Goal: Task Accomplishment & Management: Complete application form

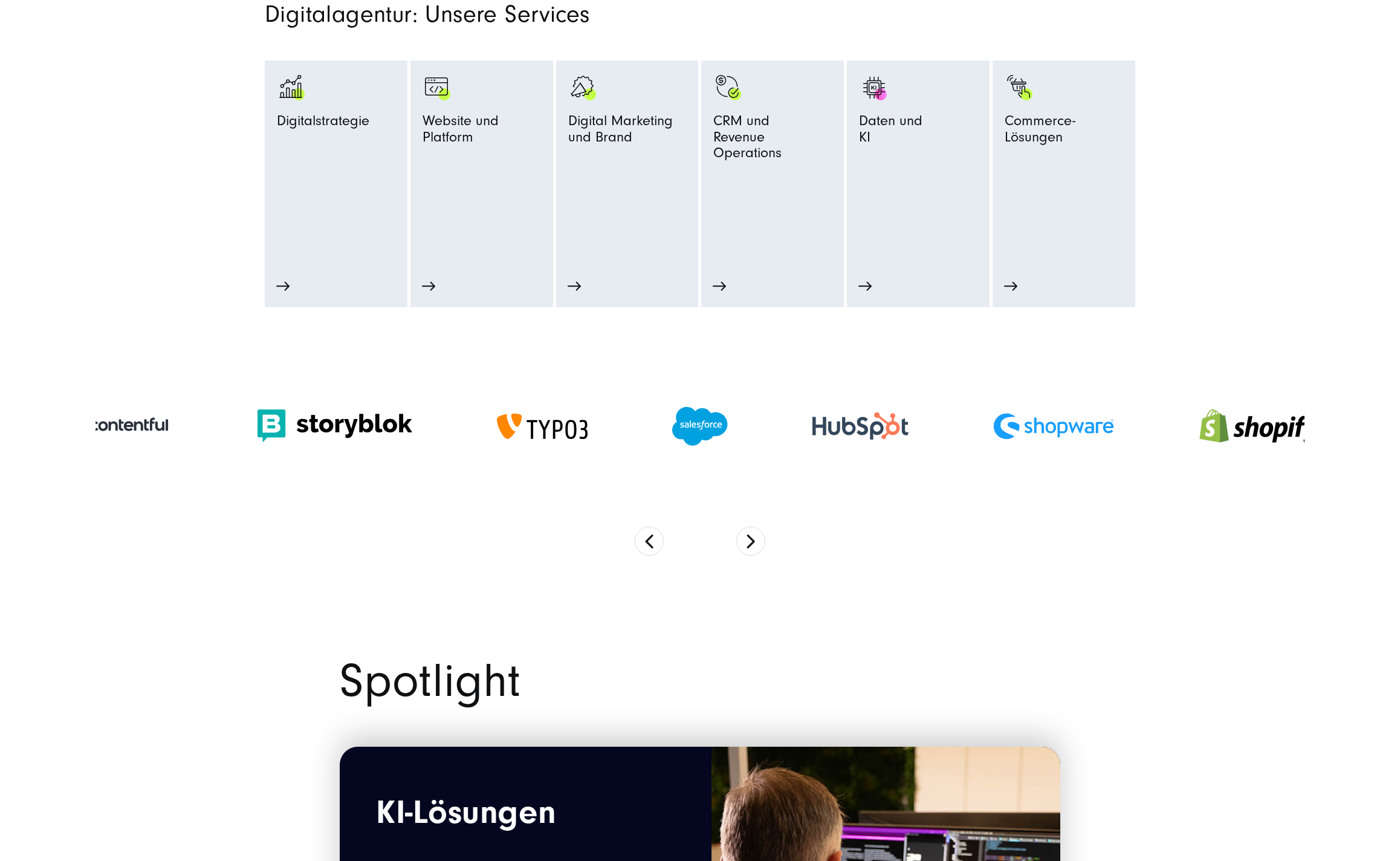
scroll to position [909, 0]
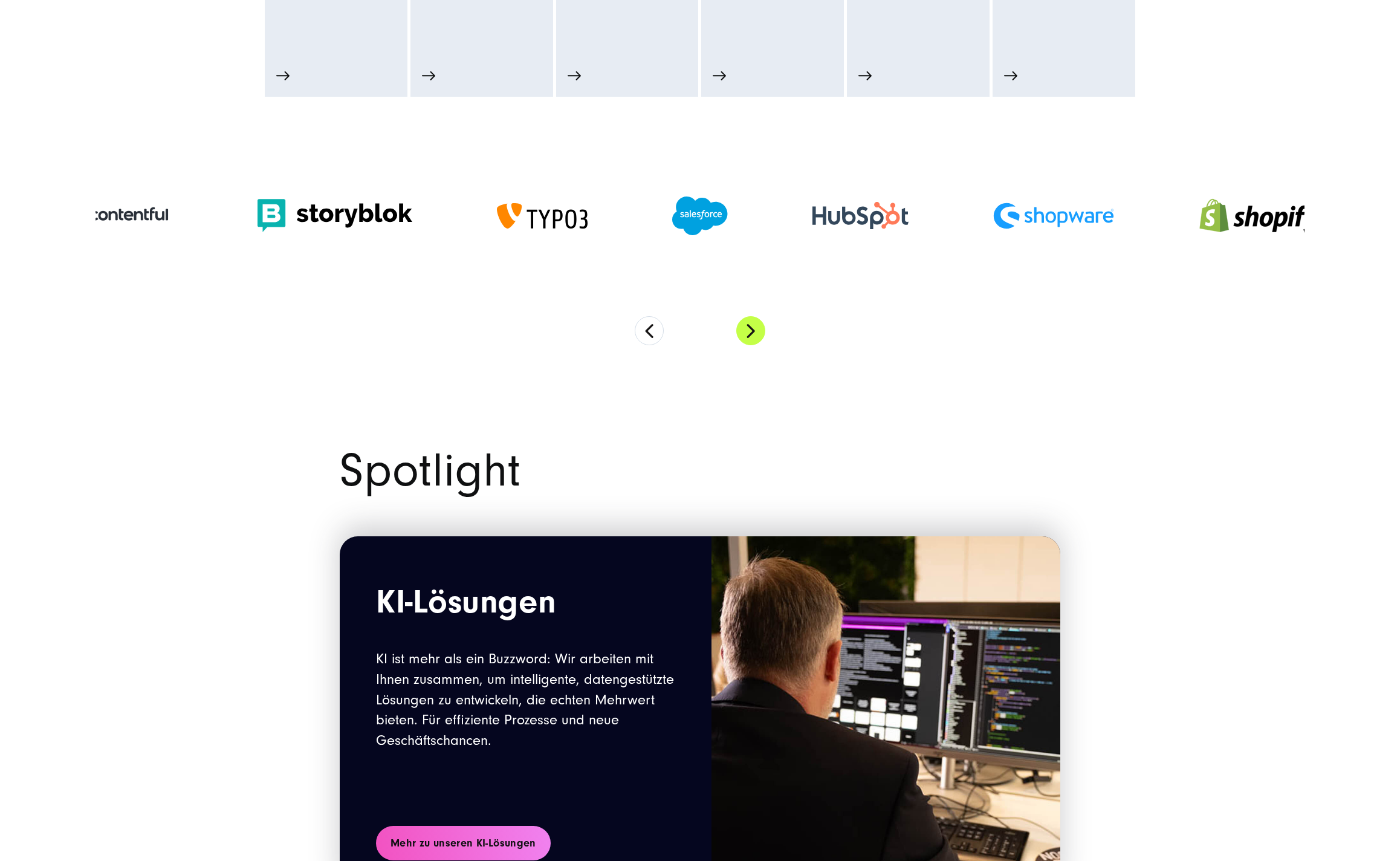
click at [755, 339] on button "Next" at bounding box center [751, 331] width 29 height 29
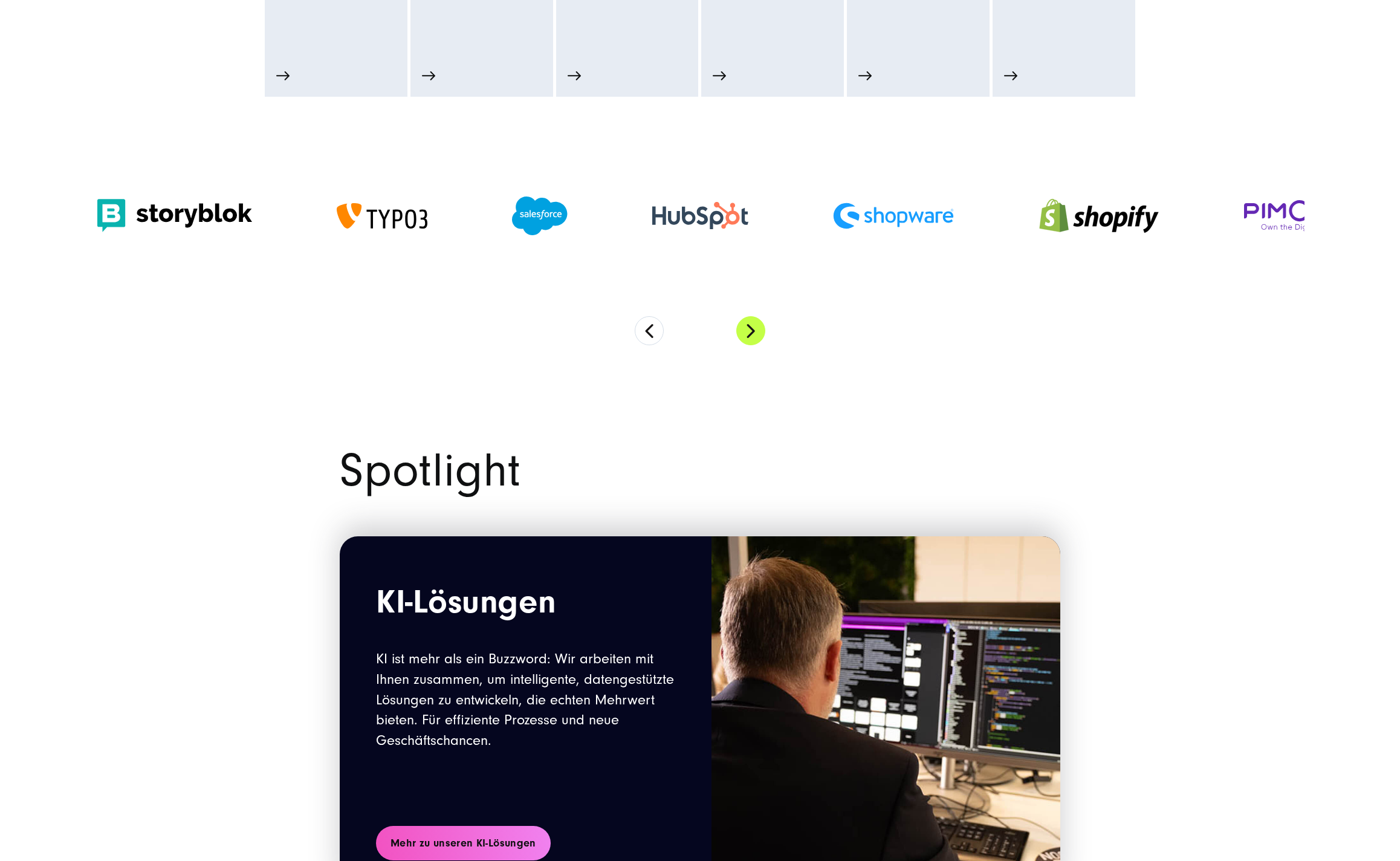
click at [755, 339] on button "Next" at bounding box center [751, 331] width 29 height 29
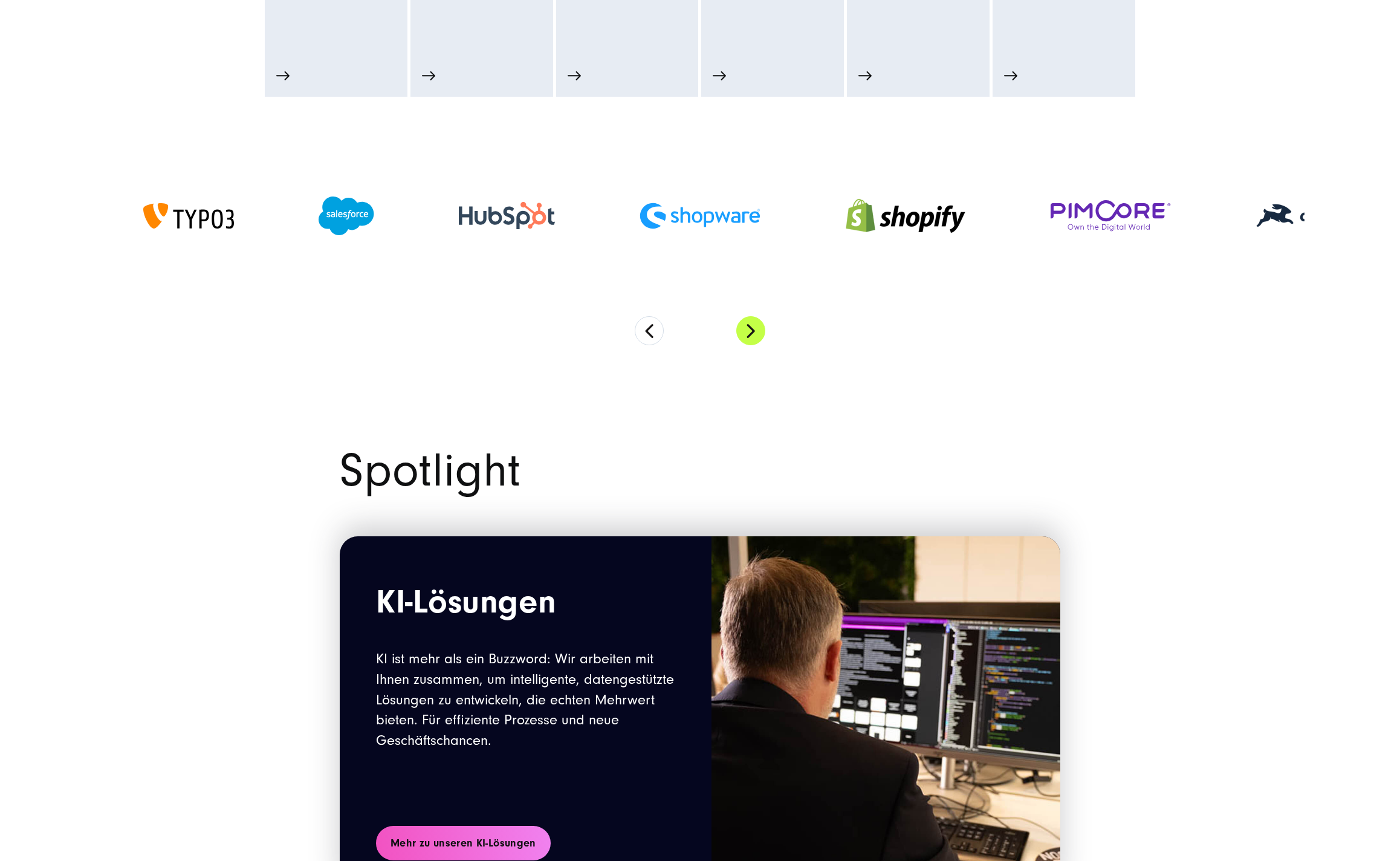
click at [755, 339] on button "Next" at bounding box center [751, 331] width 29 height 29
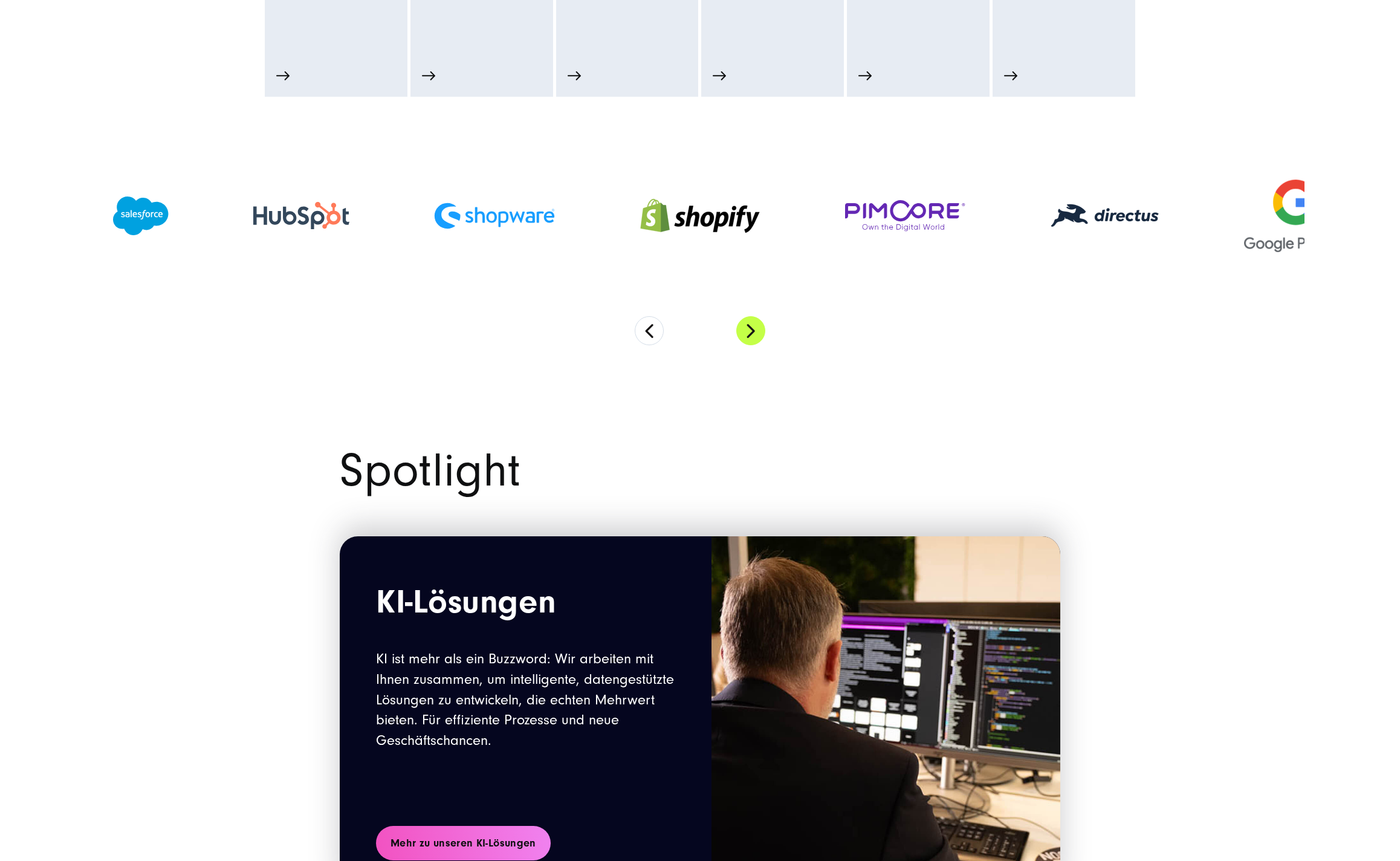
click at [755, 339] on button "Next" at bounding box center [751, 331] width 29 height 29
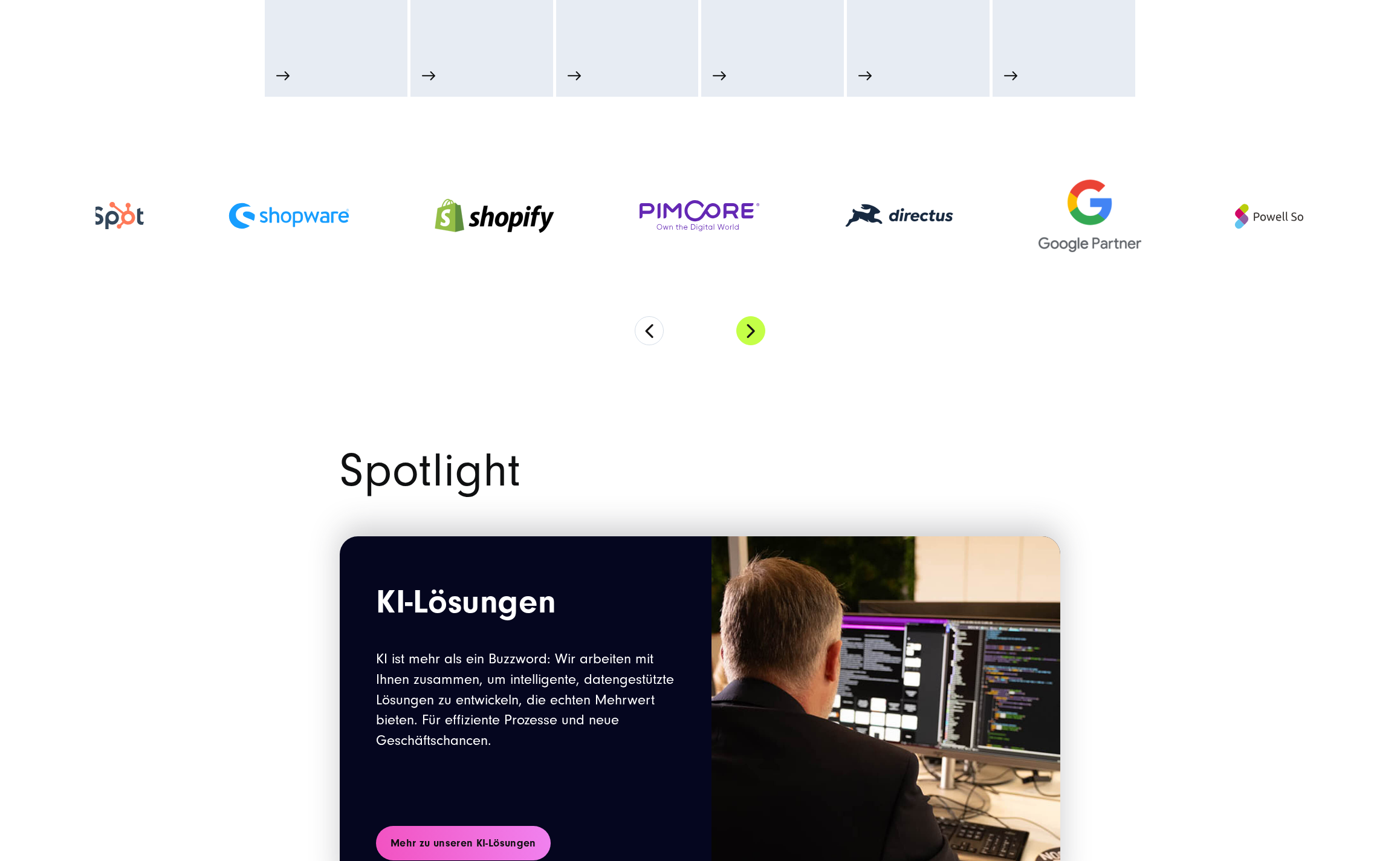
click at [755, 339] on button "Next" at bounding box center [751, 331] width 29 height 29
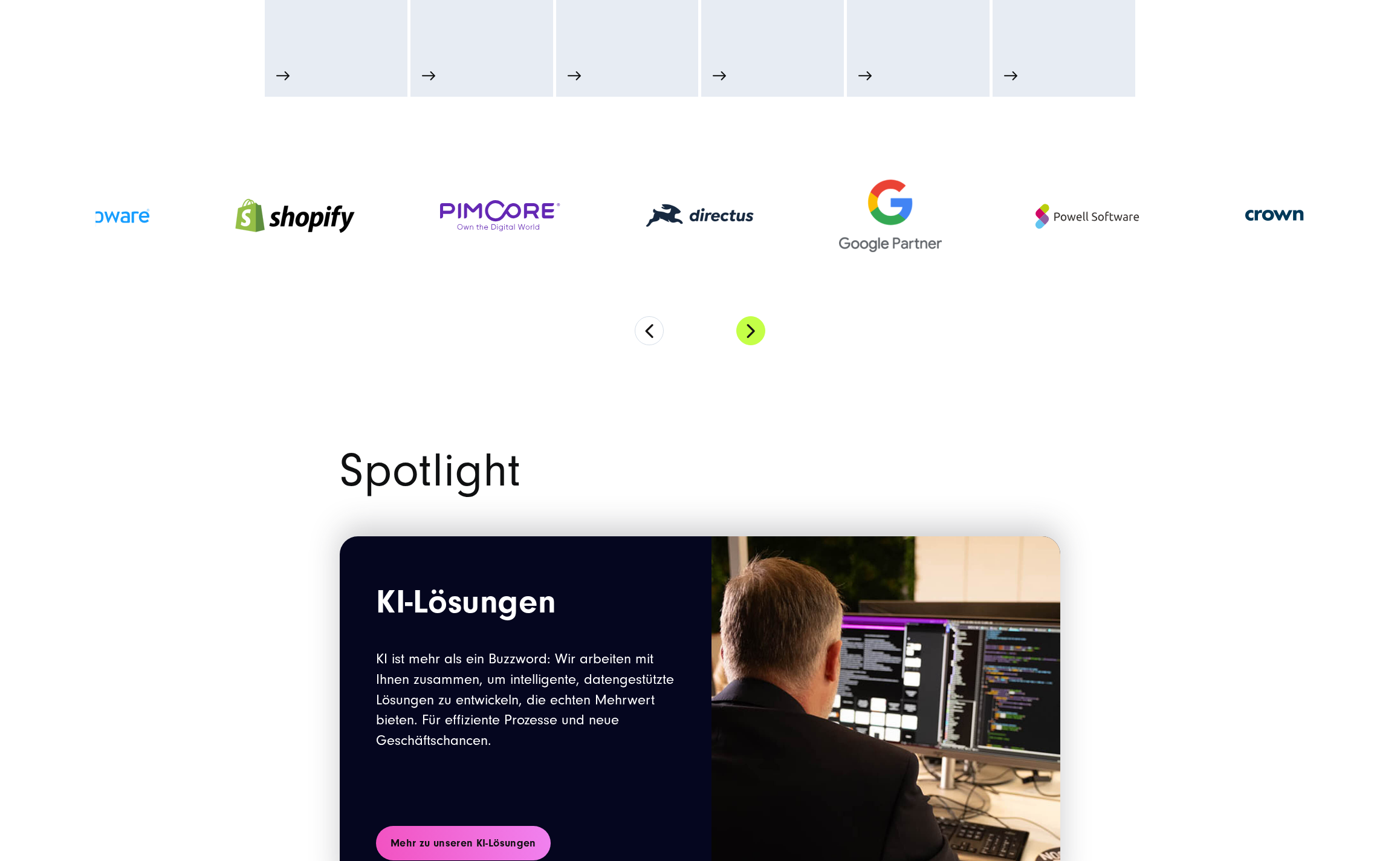
click at [755, 339] on button "Next" at bounding box center [751, 331] width 29 height 29
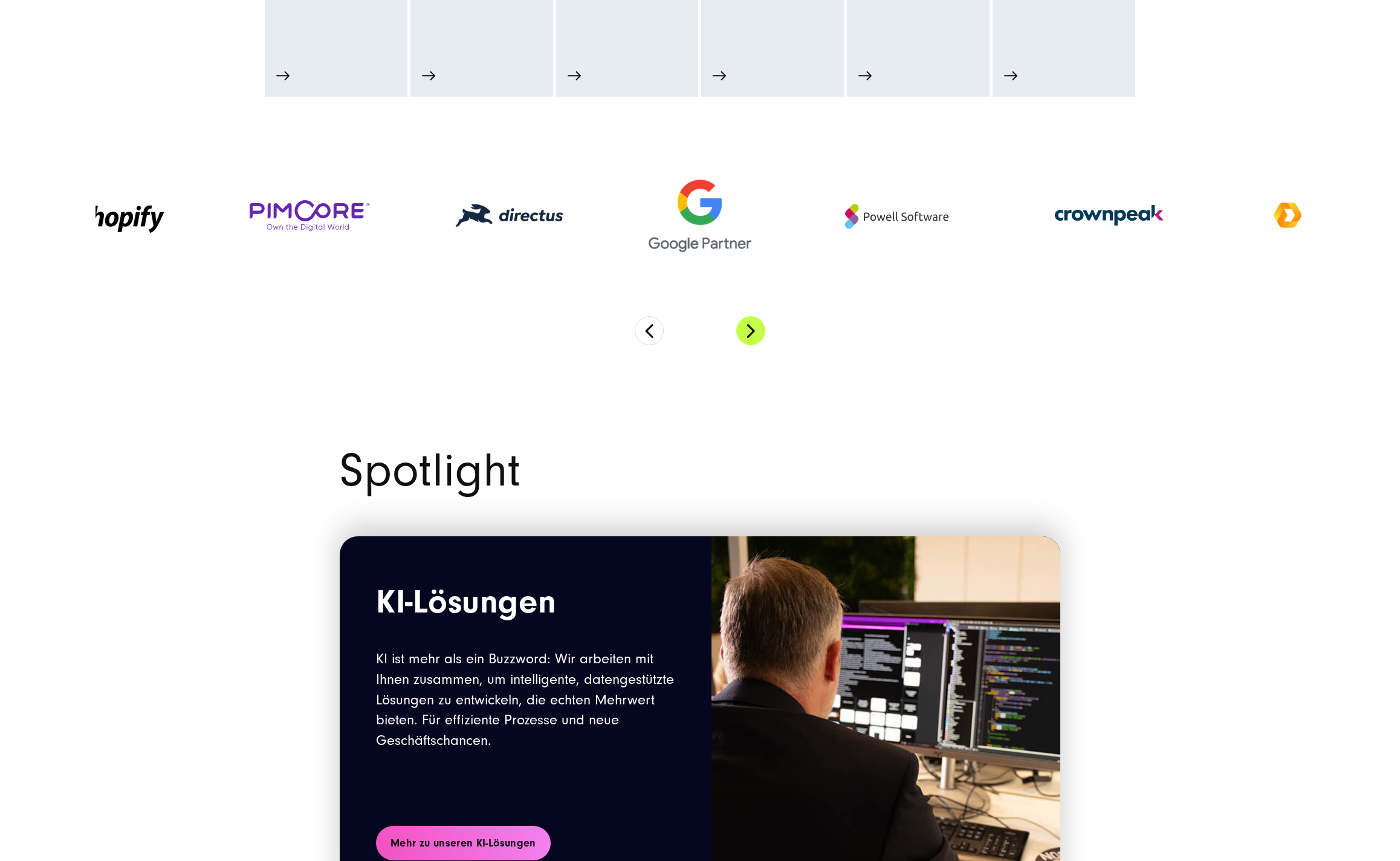
click at [755, 339] on button "Next" at bounding box center [751, 331] width 29 height 29
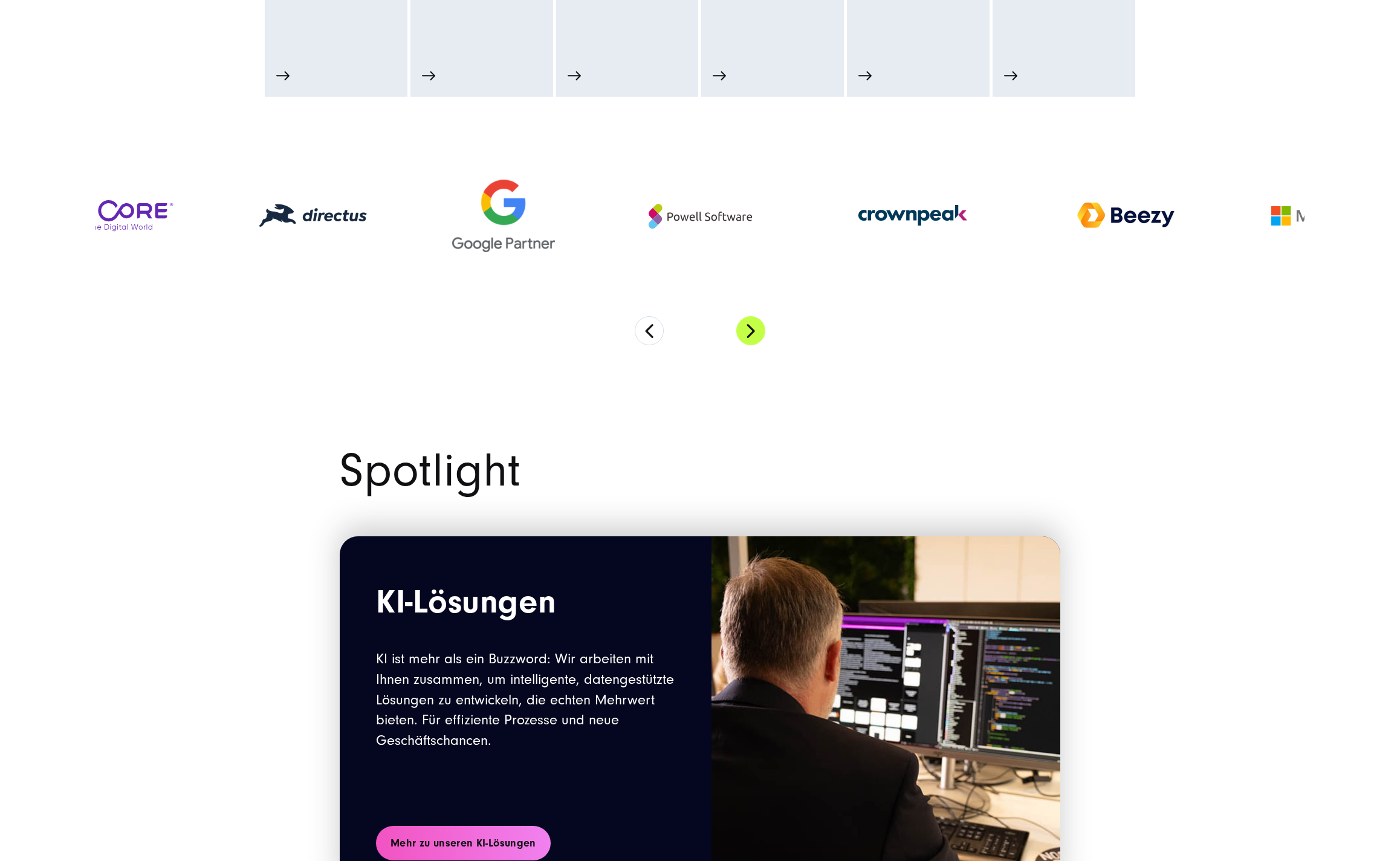
click at [755, 339] on button "Next" at bounding box center [751, 331] width 29 height 29
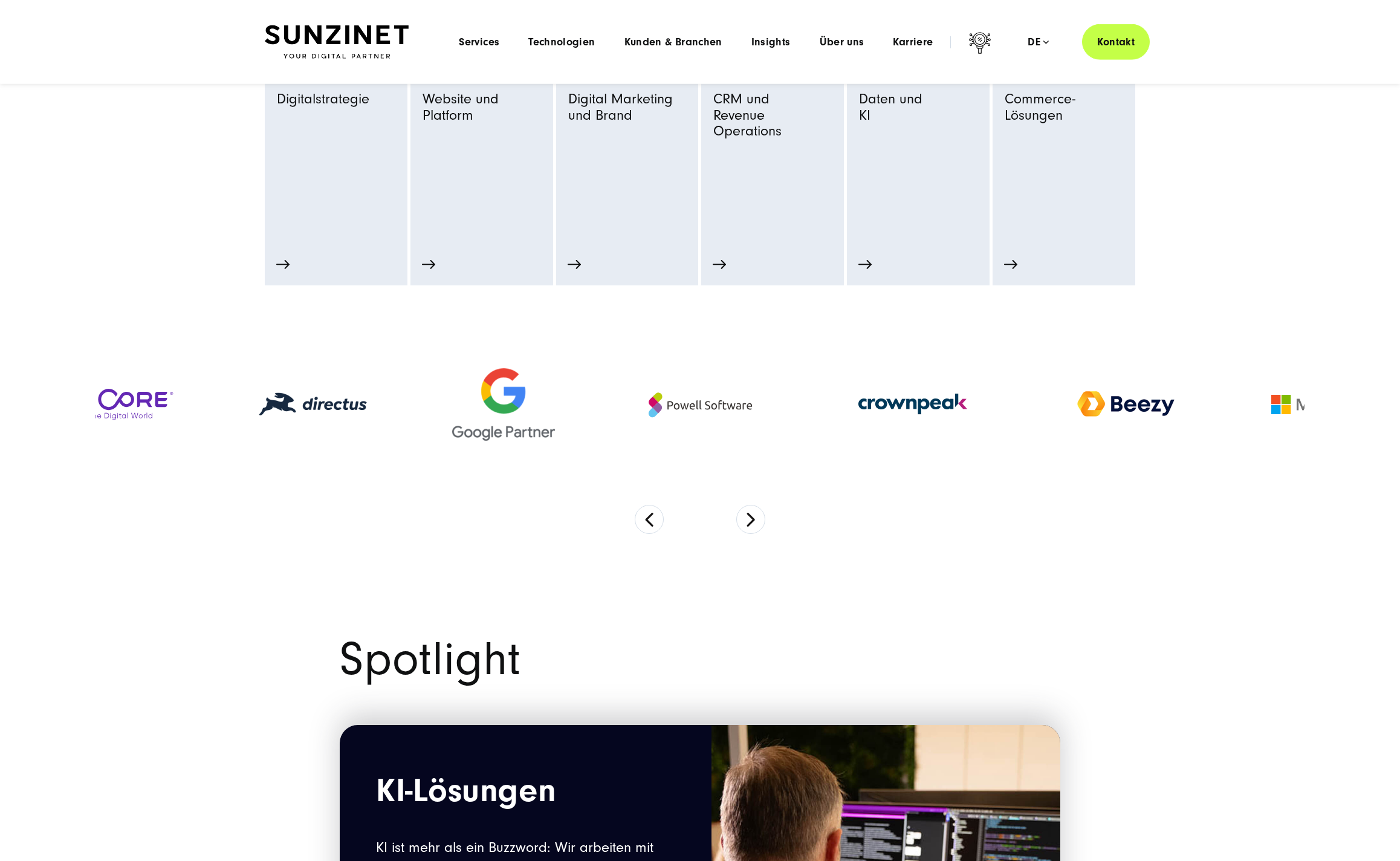
scroll to position [0, 0]
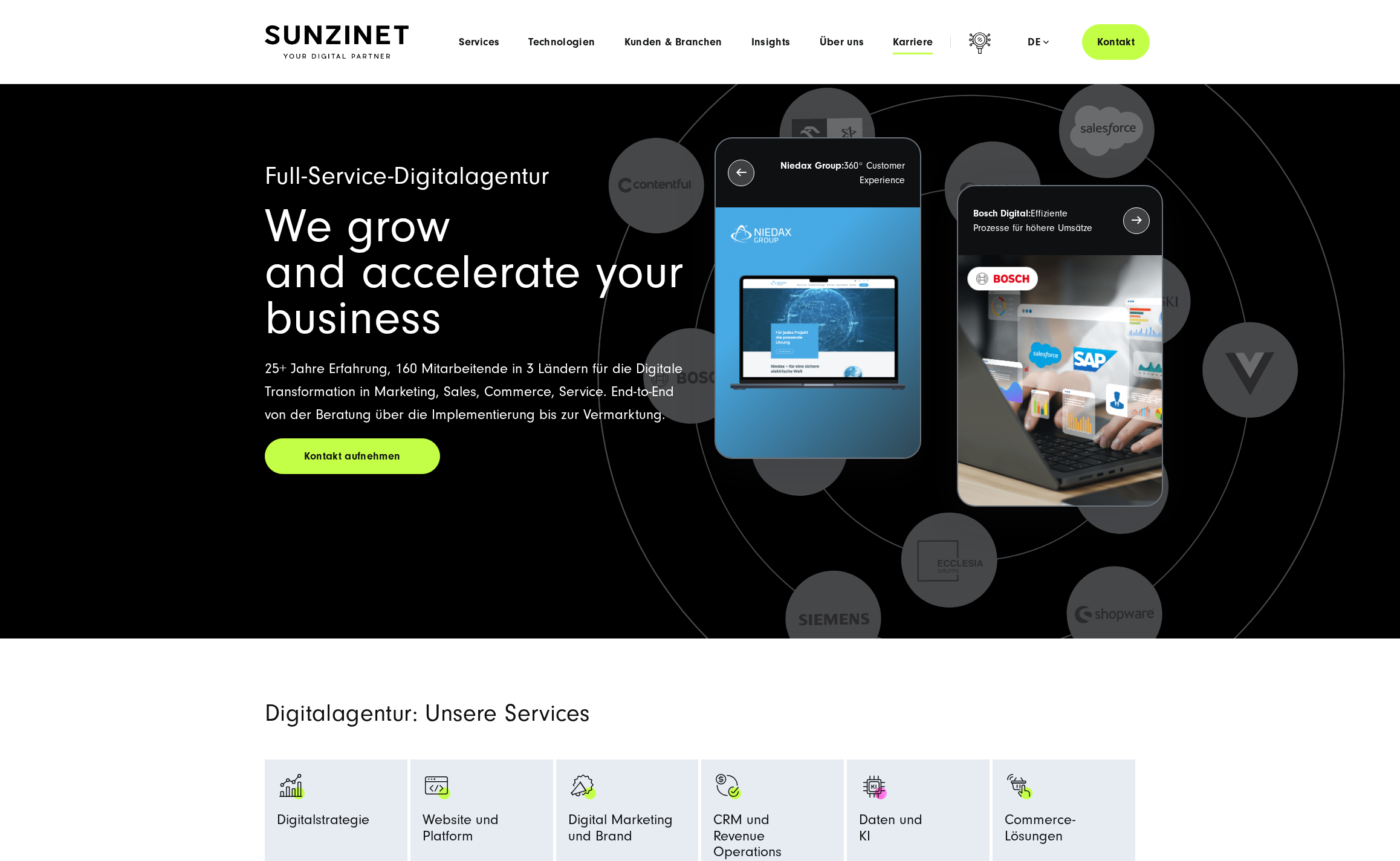
click at [907, 40] on span "Karriere" at bounding box center [913, 42] width 40 height 12
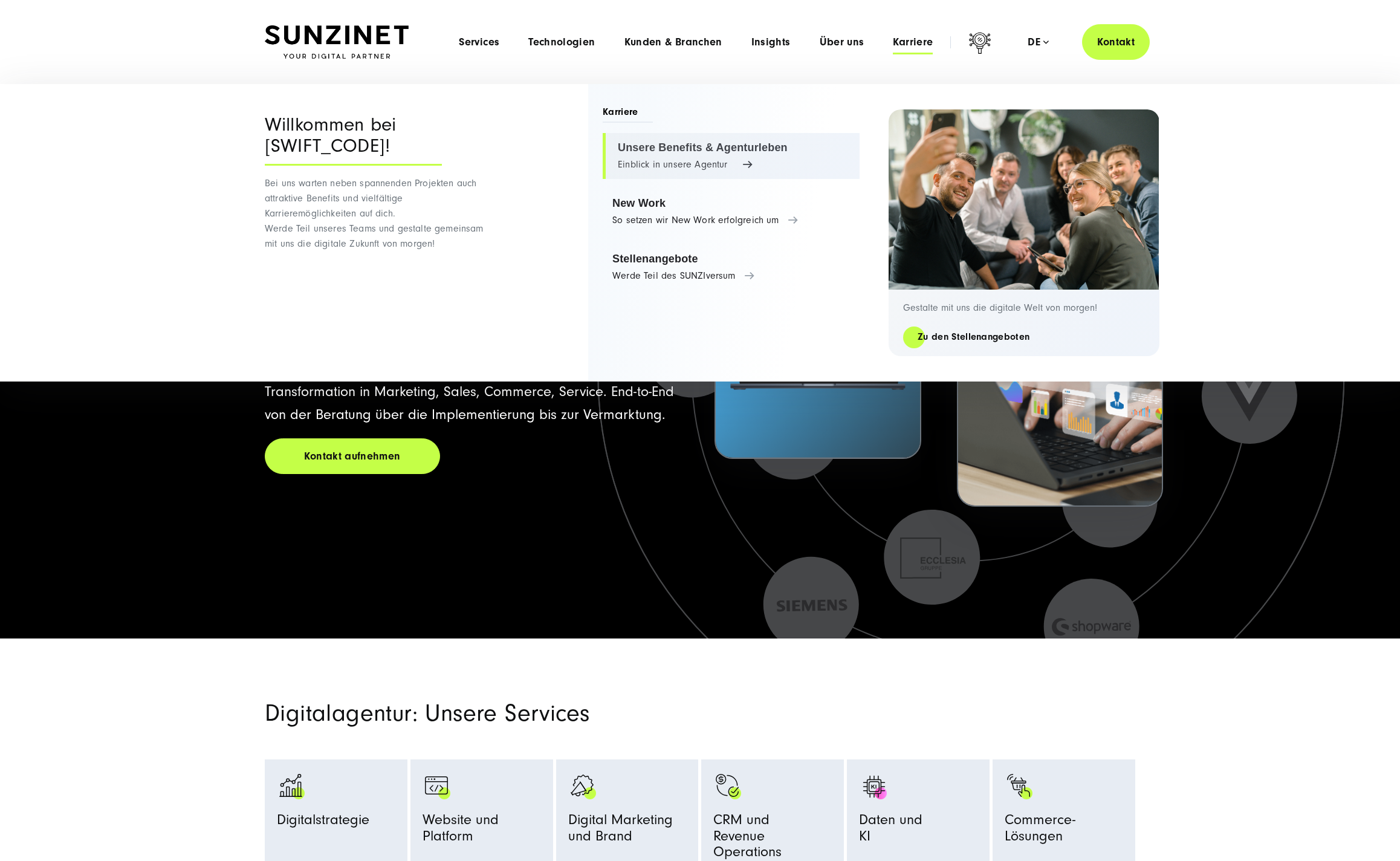
click at [693, 148] on link "Unsere Benefits & Agenturleben Einblick in unsere Agentur" at bounding box center [731, 156] width 257 height 46
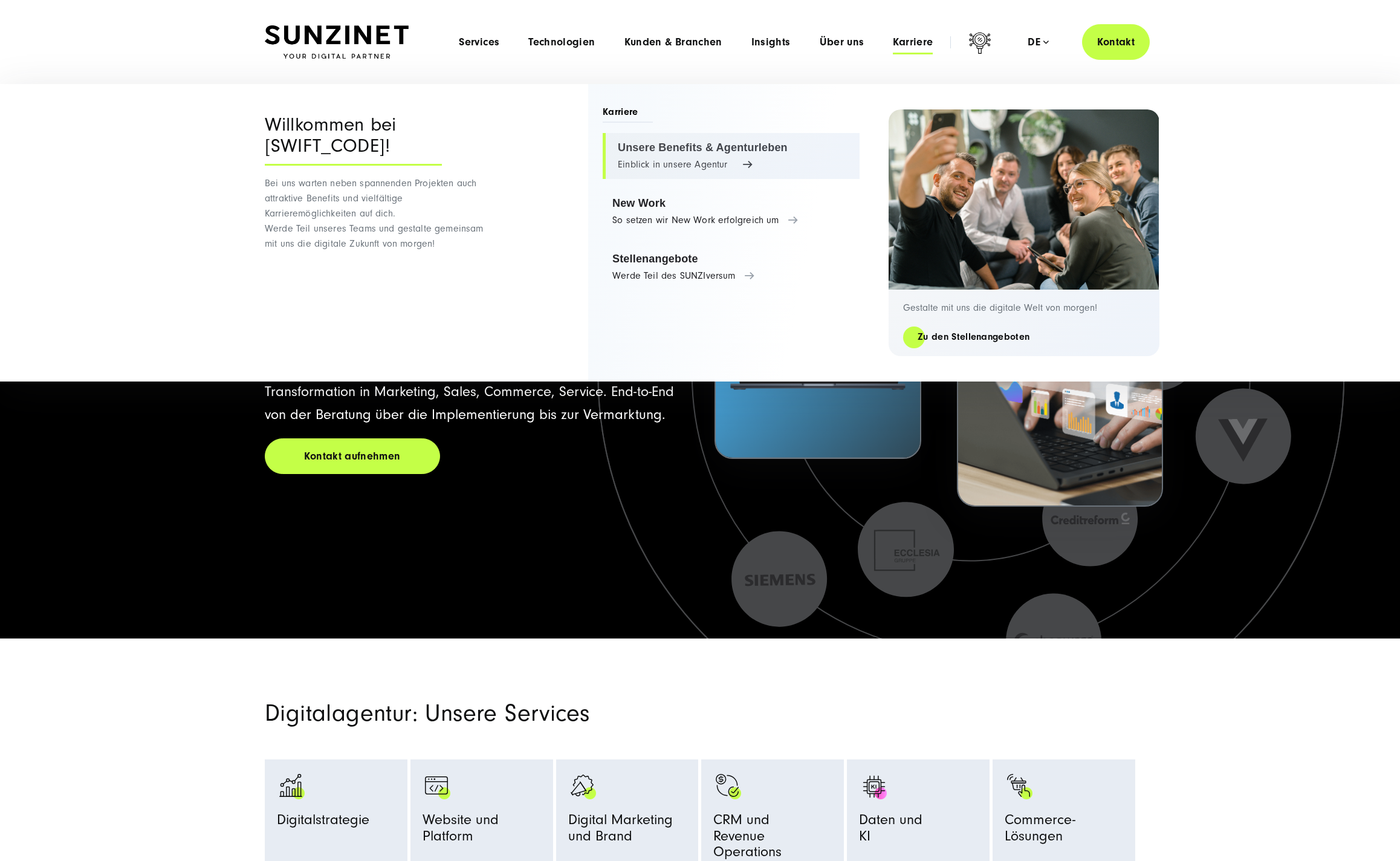
click at [718, 153] on link "Unsere Benefits & Agenturleben Einblick in unsere Agentur" at bounding box center [731, 156] width 257 height 46
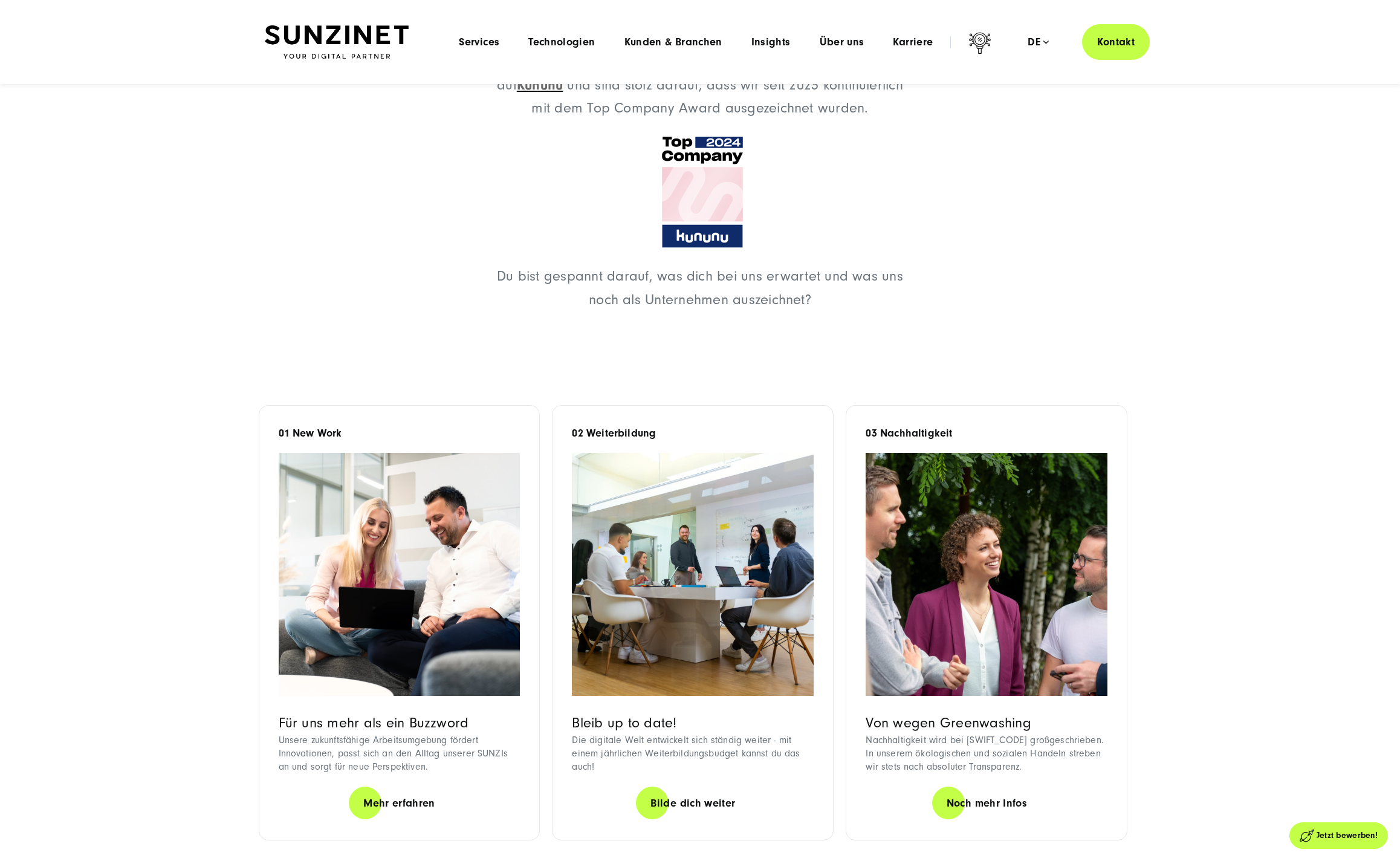
scroll to position [1954, 0]
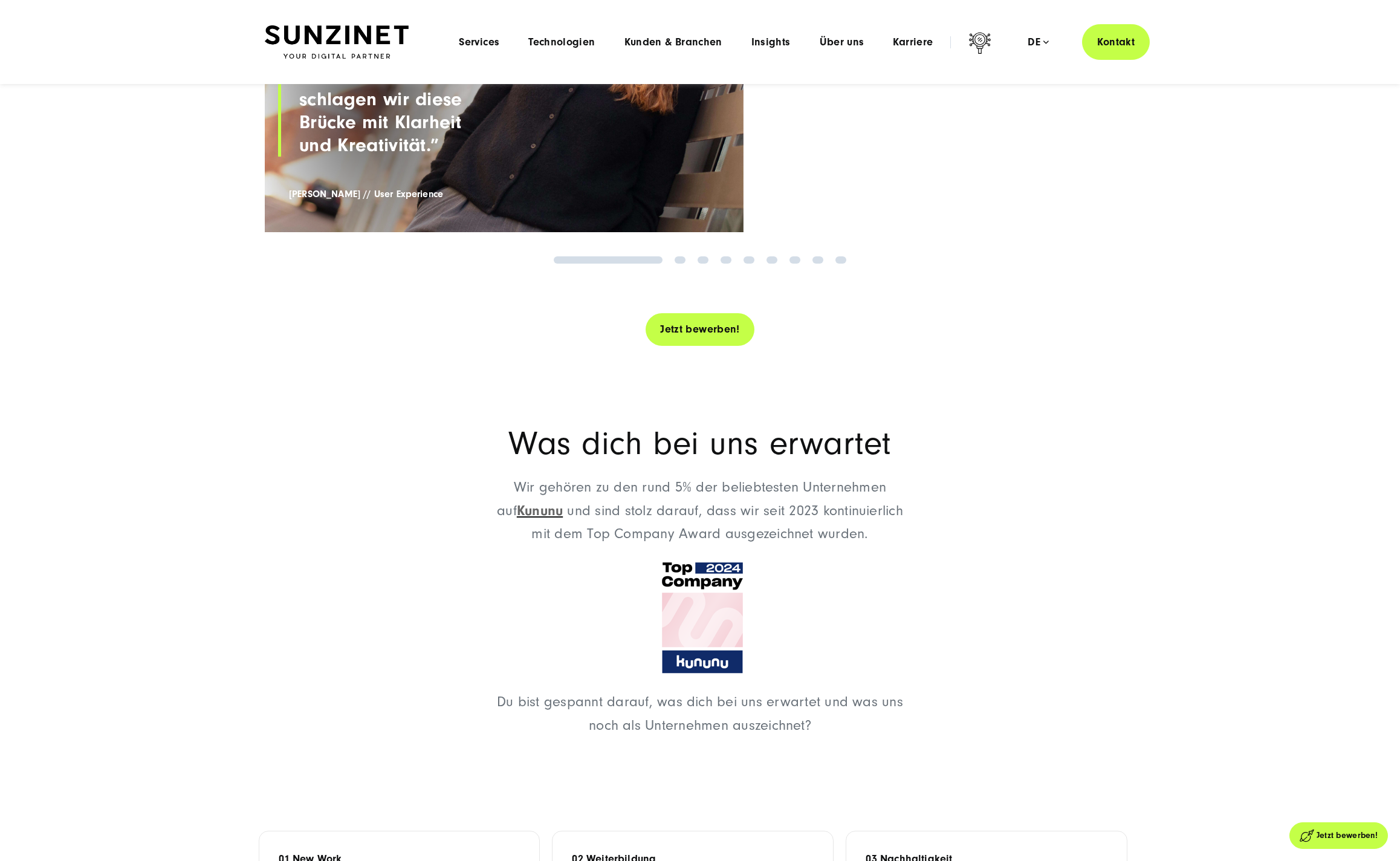
click at [692, 326] on link "Jetzt bewerben!" at bounding box center [699, 329] width 108 height 34
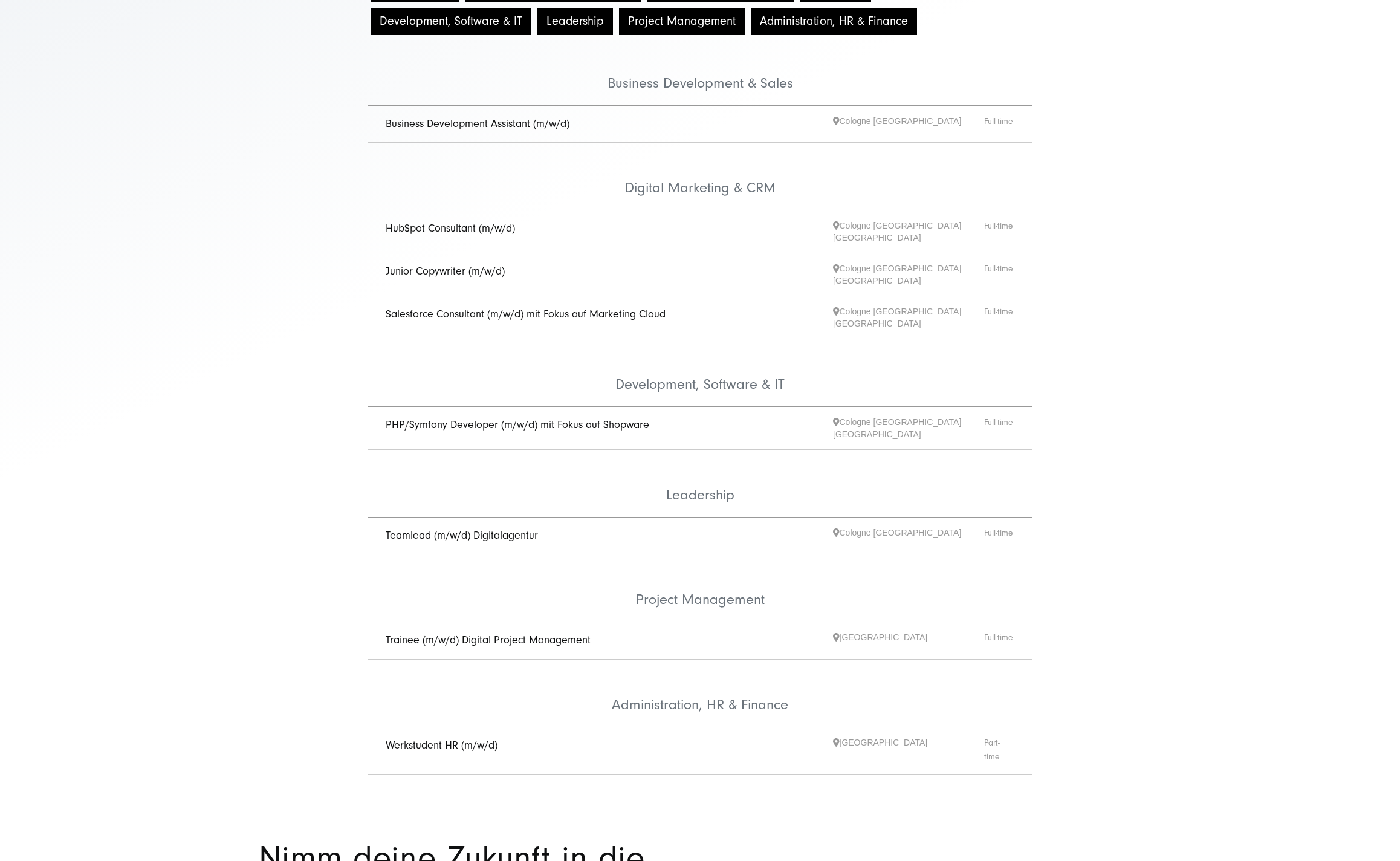
scroll to position [223, 0]
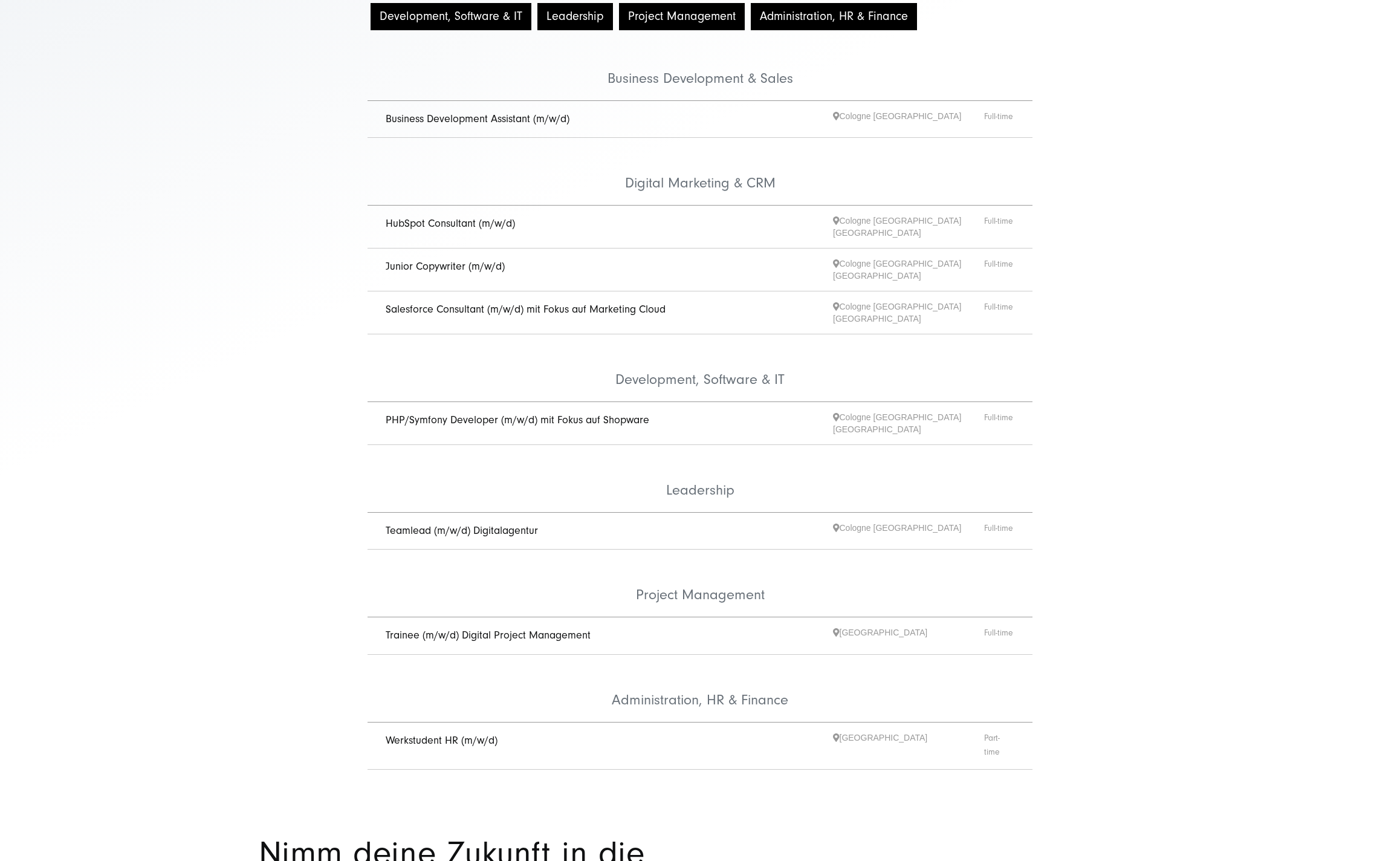
click at [607, 413] on link "PHP/Symfony Developer (m/w/d) mit Fokus auf Shopware" at bounding box center [518, 419] width 264 height 13
